Goal: Task Accomplishment & Management: Use online tool/utility

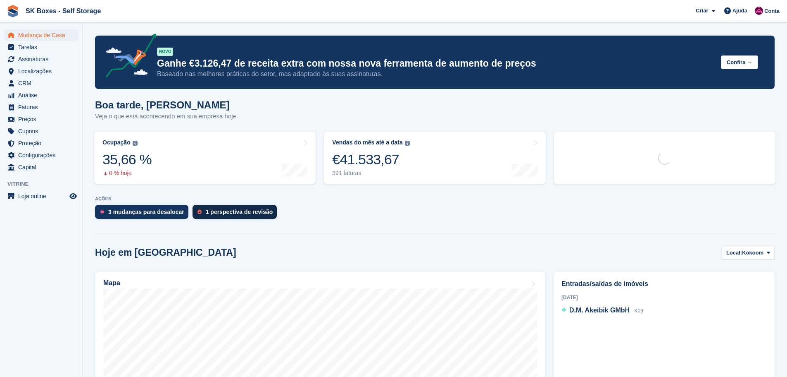
click at [234, 217] on div "1 perspectiva de revisão" at bounding box center [235, 212] width 85 height 14
click at [234, 212] on div "1 perspectiva de revisão" at bounding box center [239, 211] width 67 height 7
